Goal: Obtain resource: Download file/media

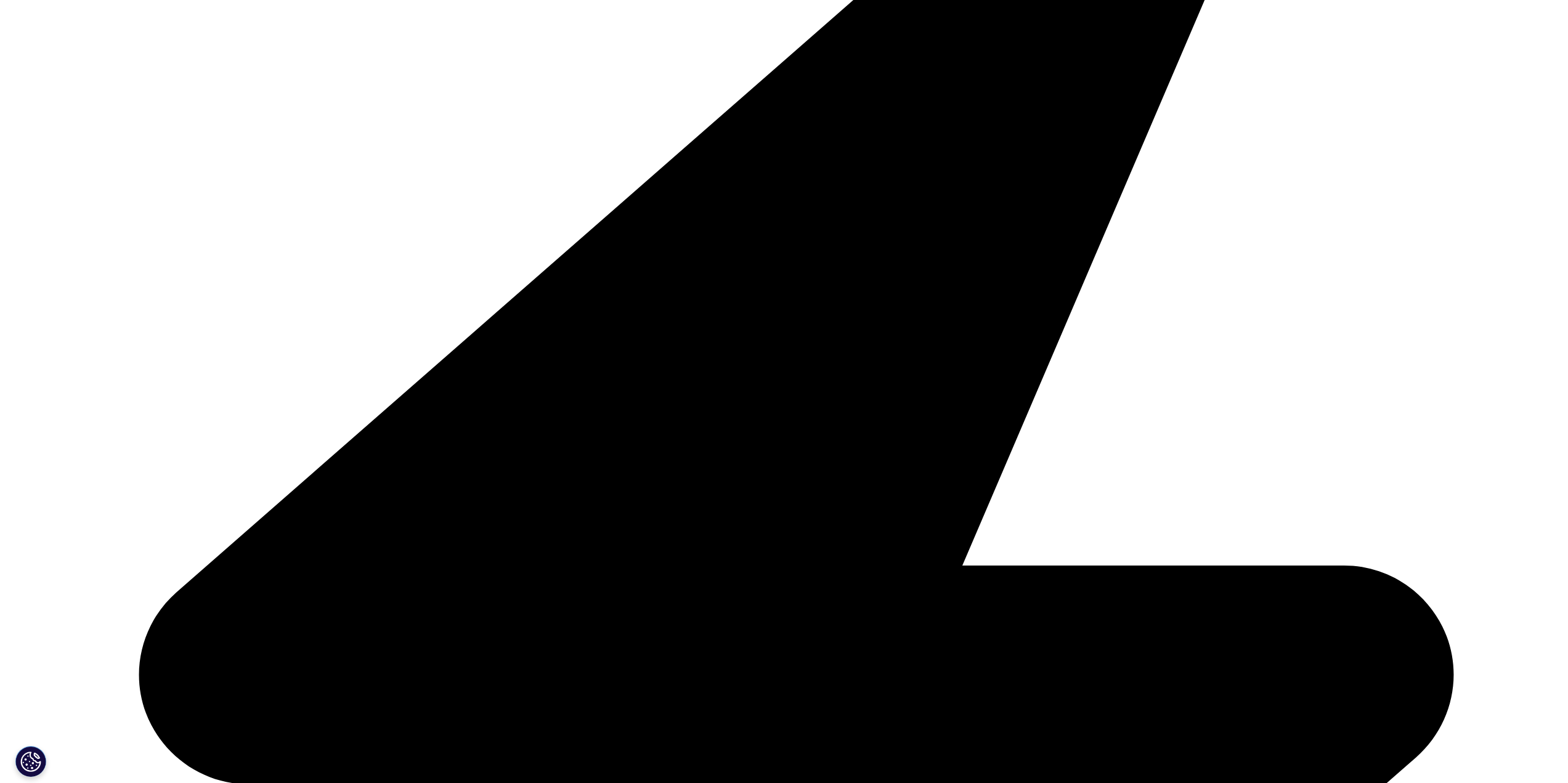
scroll to position [390, 727]
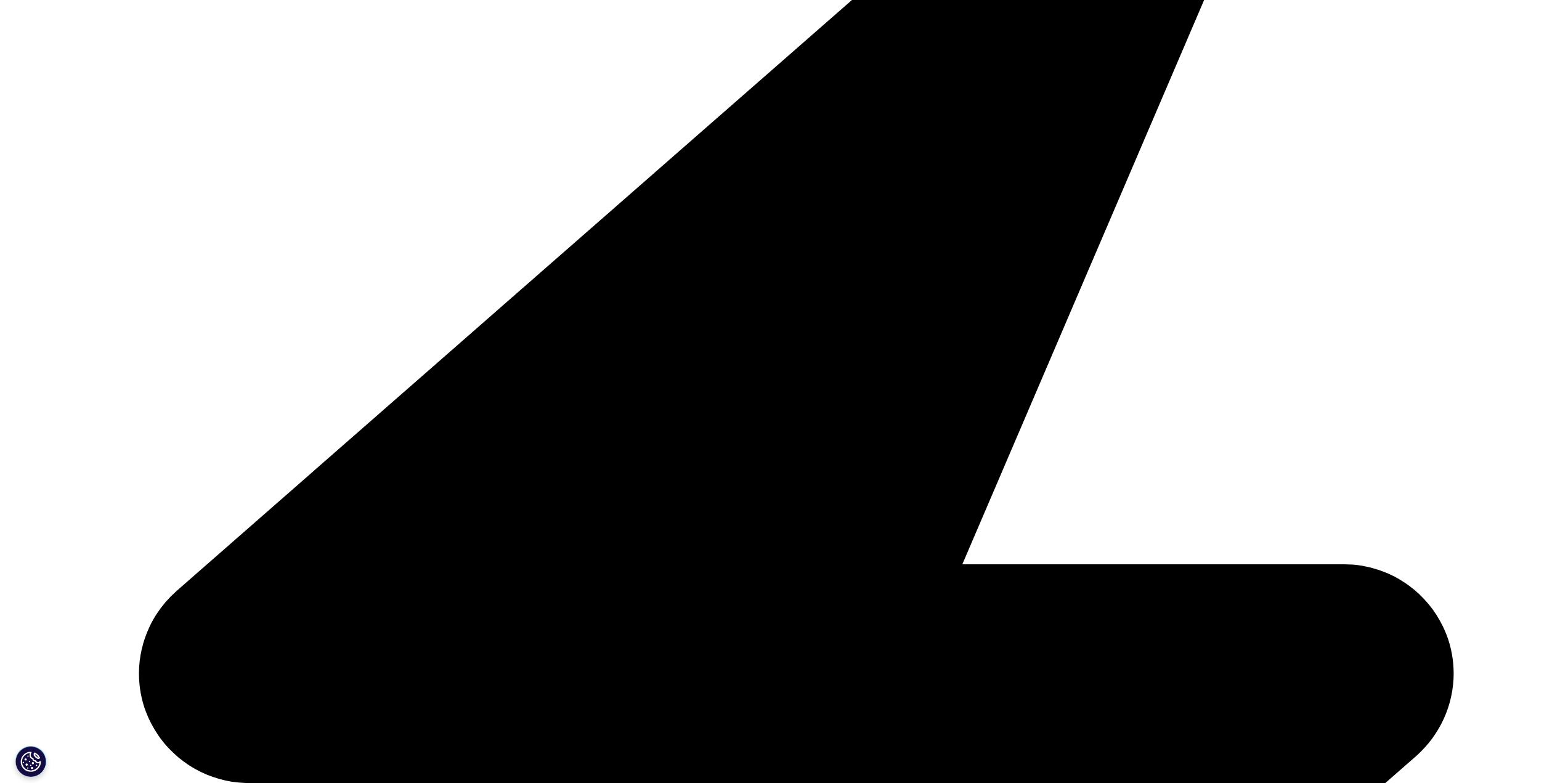
scroll to position [681, 727]
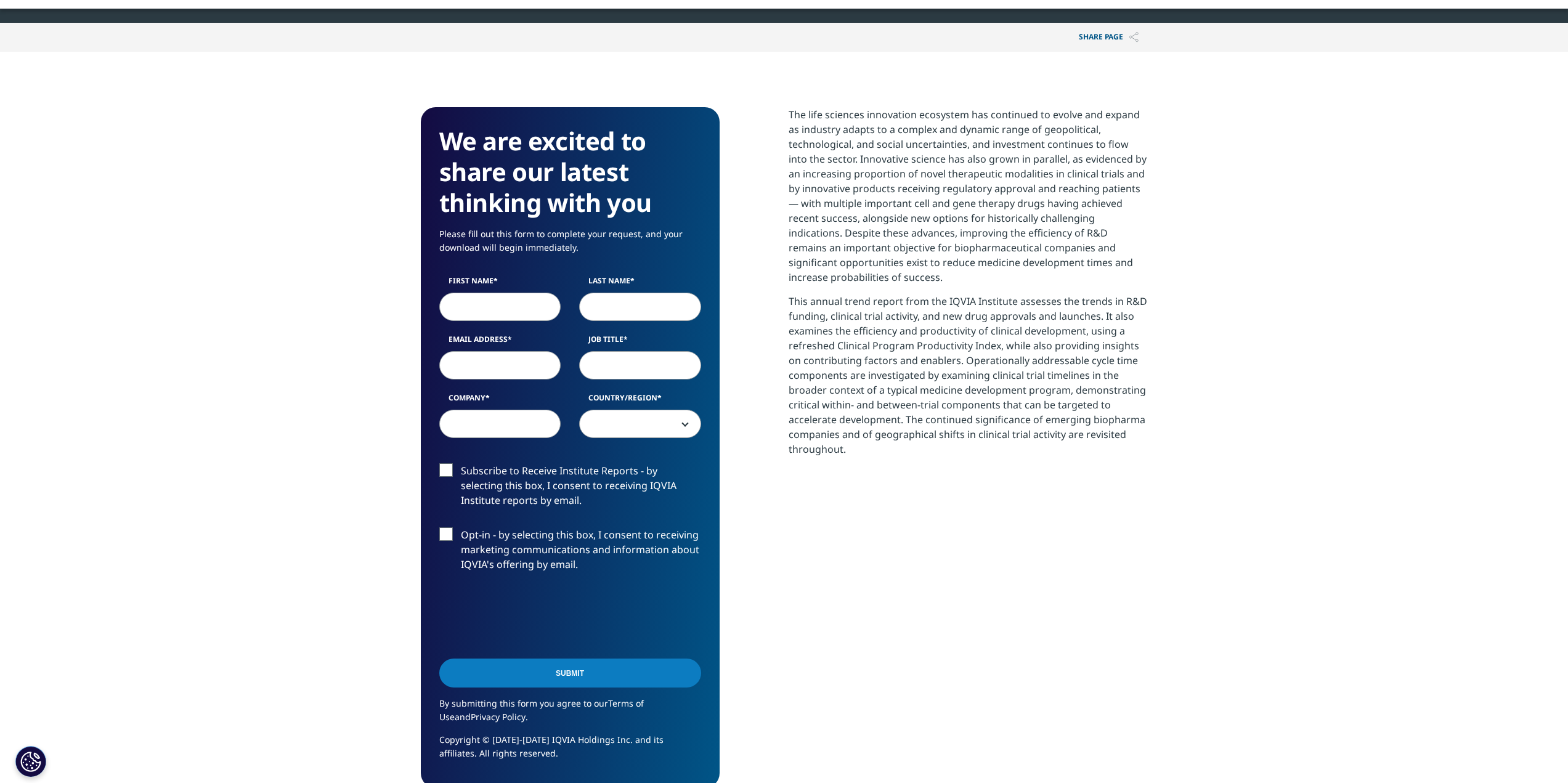
click at [493, 303] on input "First Name" at bounding box center [500, 307] width 122 height 29
type input "[PERSON_NAME]"
type input "[EMAIL_ADDRESS][DOMAIN_NAME]"
select select "[GEOGRAPHIC_DATA]"
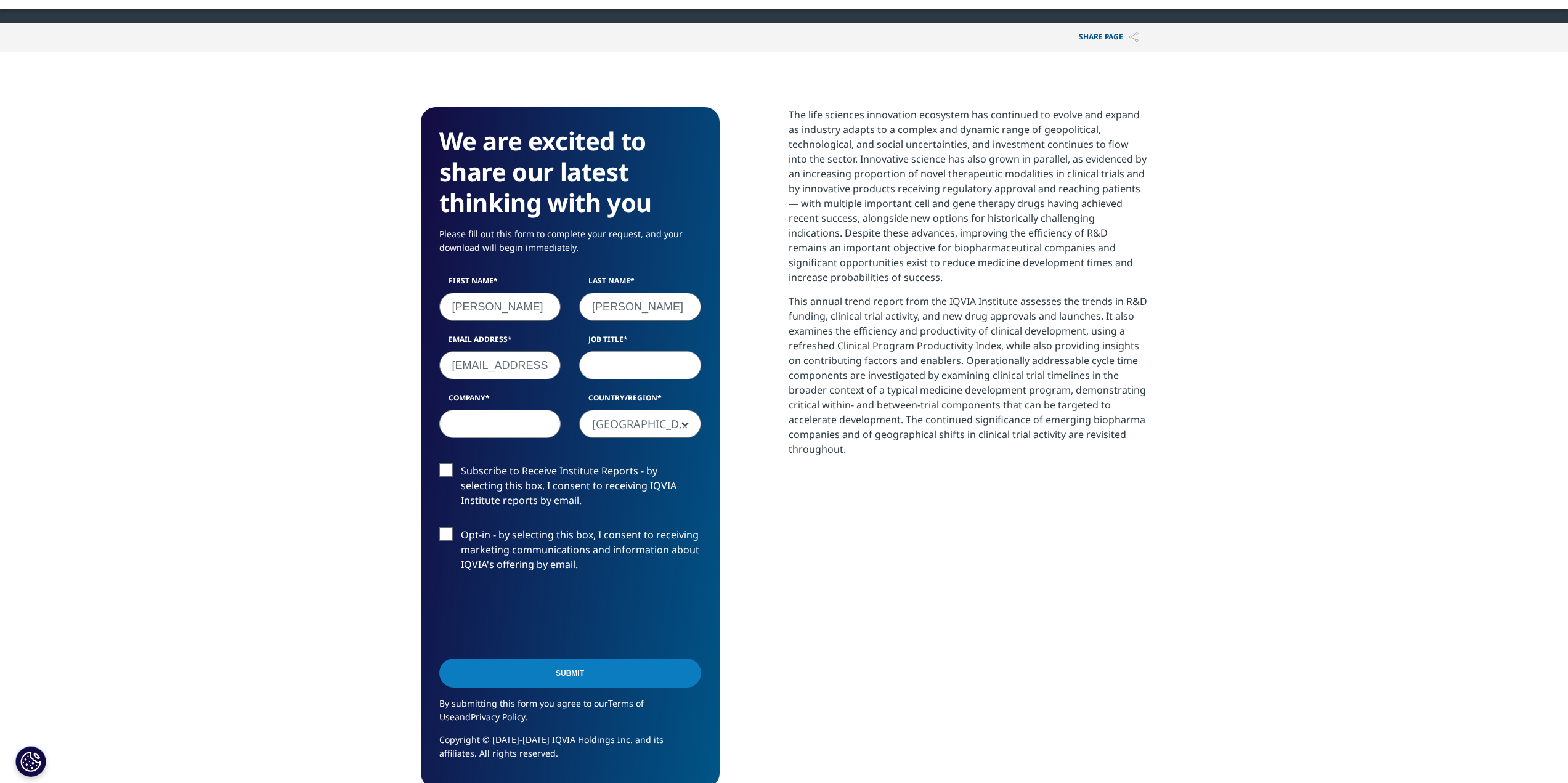
click at [591, 363] on input "Job Title" at bounding box center [640, 366] width 122 height 29
type input "Product Manager"
click at [474, 418] on input "Company" at bounding box center [500, 424] width 122 height 29
type input "Haier Biomedical"
click at [584, 675] on input "Submit" at bounding box center [570, 673] width 262 height 29
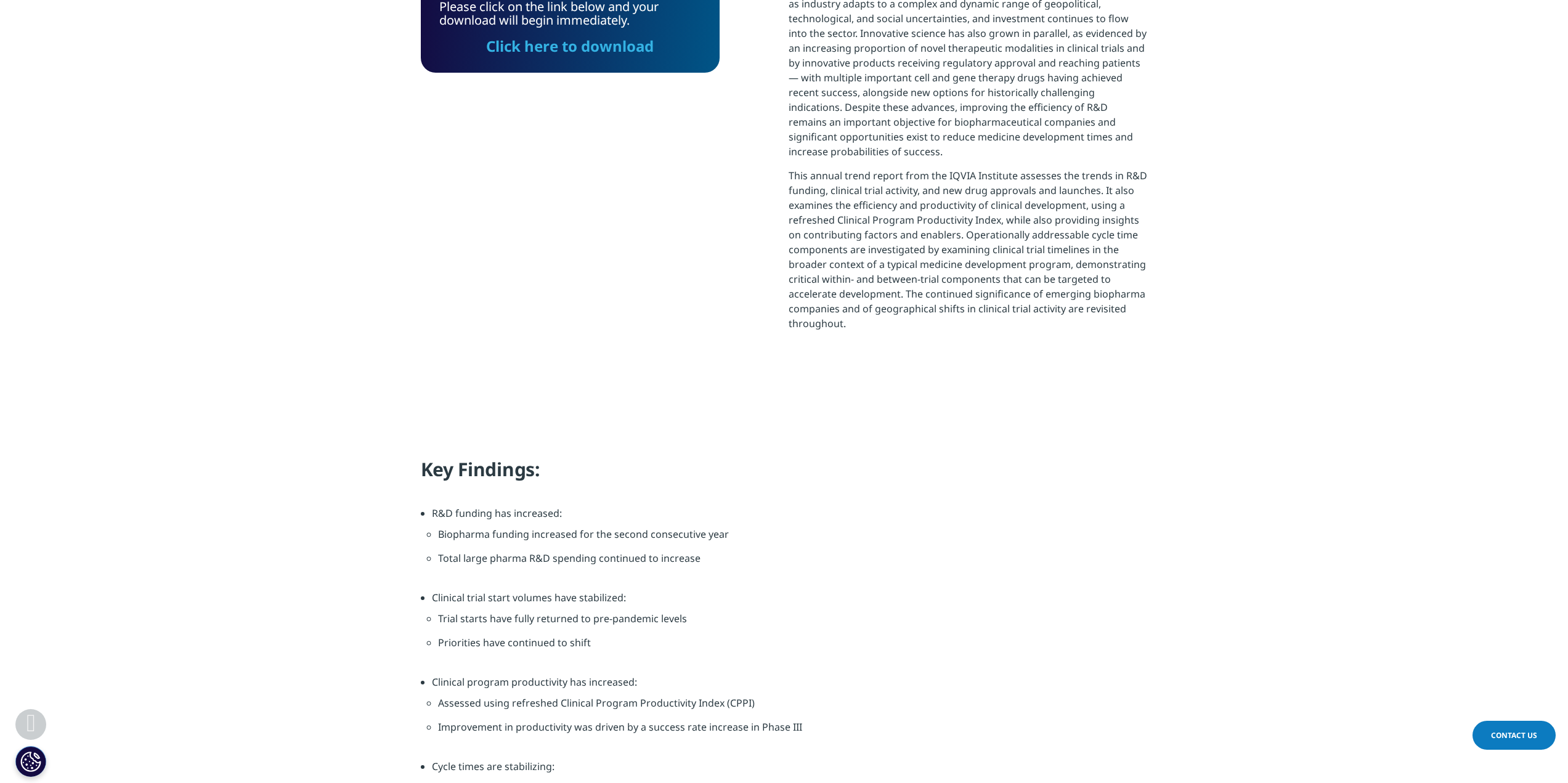
scroll to position [390, 727]
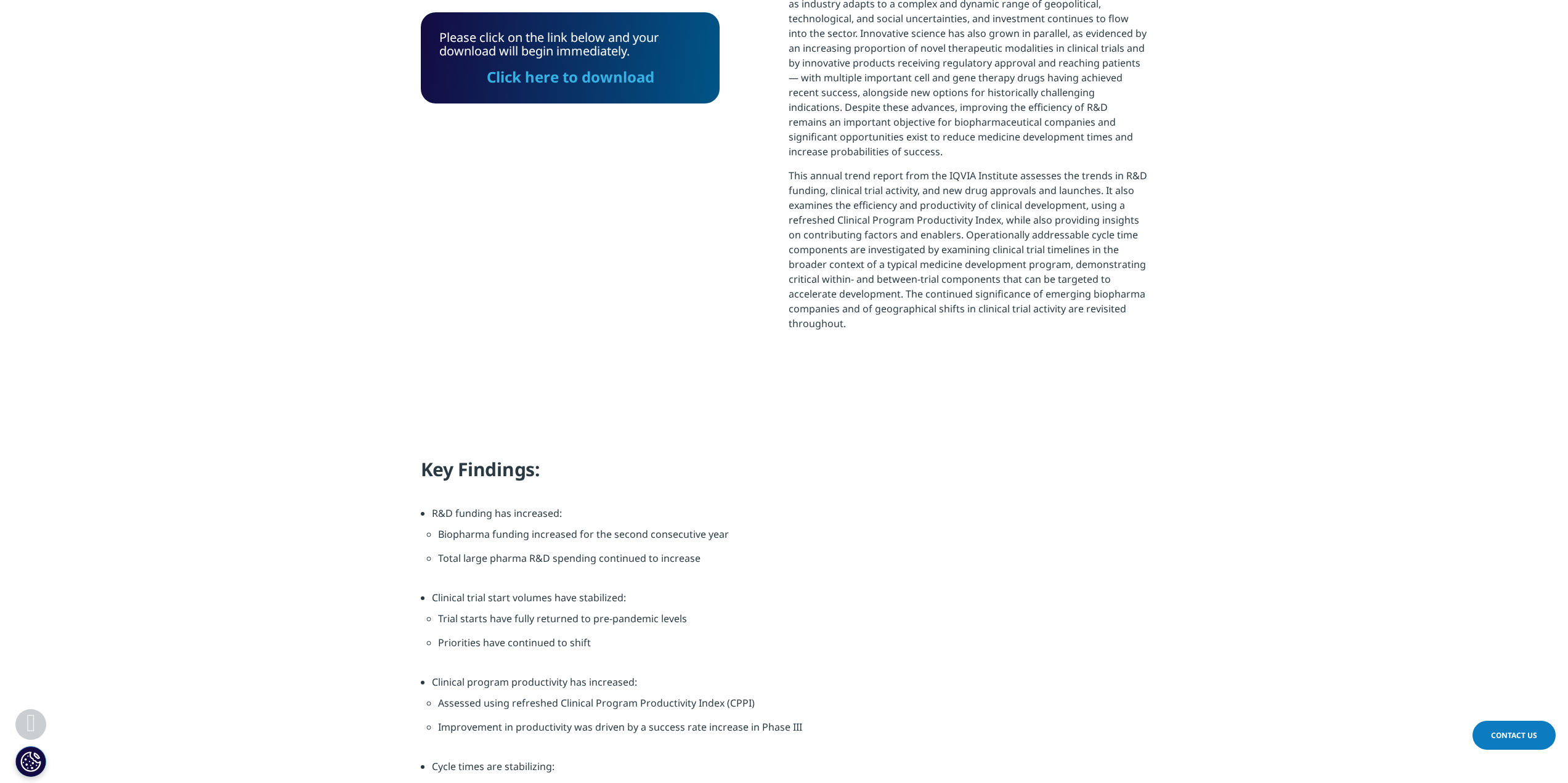
click at [546, 74] on link "Click here to download" at bounding box center [570, 76] width 168 height 20
